Goal: Task Accomplishment & Management: Use online tool/utility

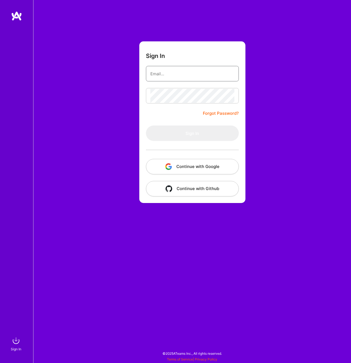
type input "[PERSON_NAME][EMAIL_ADDRESS][DOMAIN_NAME]"
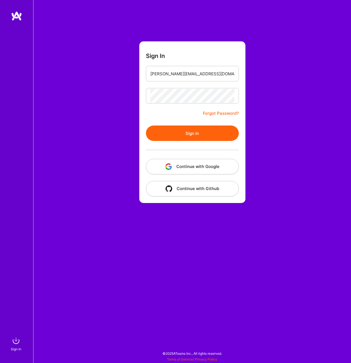
click at [221, 168] on button "Continue with Google" at bounding box center [192, 166] width 93 height 15
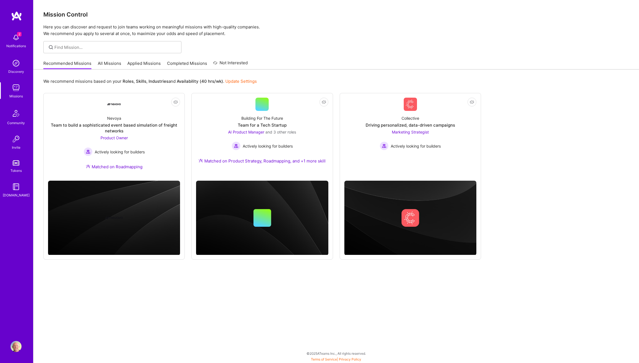
click at [348, 51] on div at bounding box center [335, 47] width 605 height 12
click at [350, 108] on link "Not Interested Collective Driving personalized, data-driven campaigns Marketing…" at bounding box center [410, 136] width 132 height 76
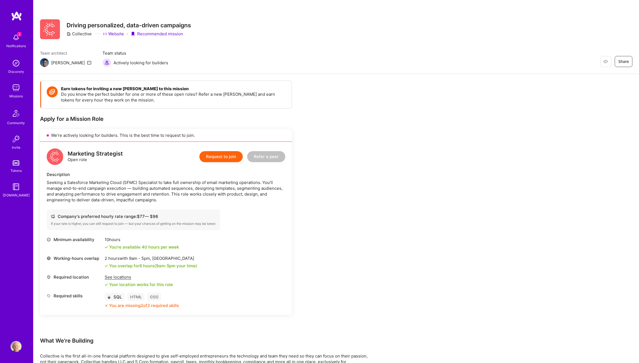
click at [113, 33] on link "Website" at bounding box center [113, 34] width 21 height 6
drag, startPoint x: 351, startPoint y: 132, endPoint x: 351, endPoint y: 135, distance: 3.0
click at [350, 135] on div "Earn tokens for inviting a new [PERSON_NAME] to this mission Do you know the pe…" at bounding box center [205, 293] width 331 height 425
click at [350, 124] on div "Earn tokens for inviting a new A.Teamer to this mission Do you know the perfect…" at bounding box center [205, 293] width 331 height 425
